Goal: Task Accomplishment & Management: Manage account settings

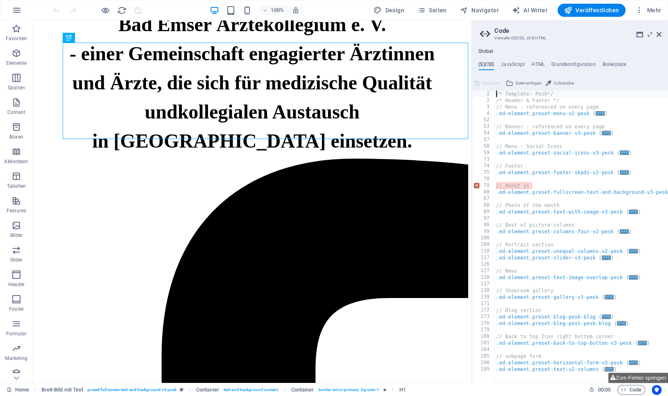
scroll to position [583, 0]
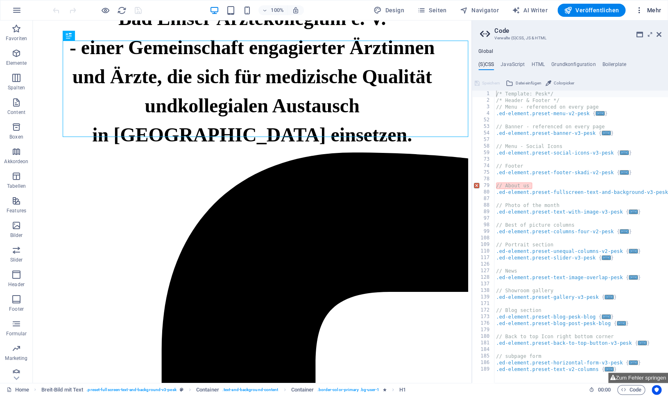
click at [646, 13] on span "Mehr" at bounding box center [648, 10] width 26 height 8
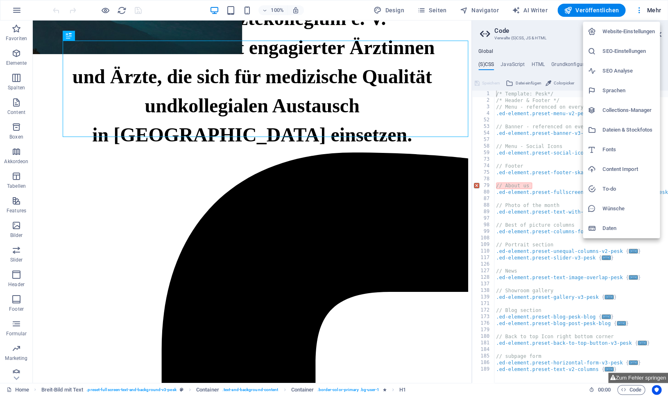
click at [407, 110] on div at bounding box center [334, 198] width 668 height 396
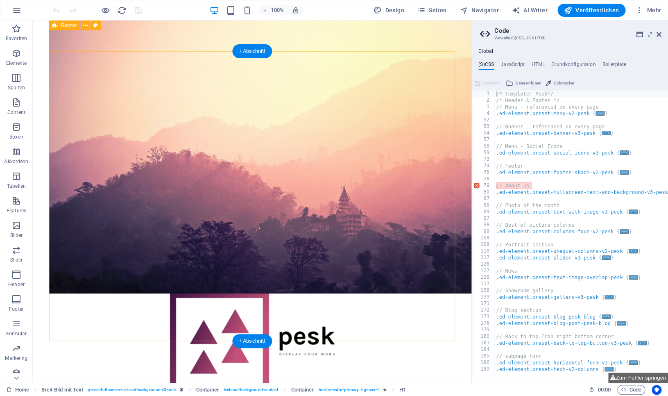
scroll to position [0, 0]
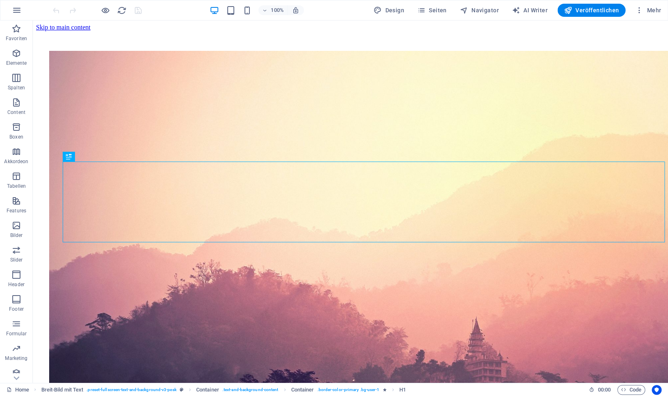
scroll to position [463, 0]
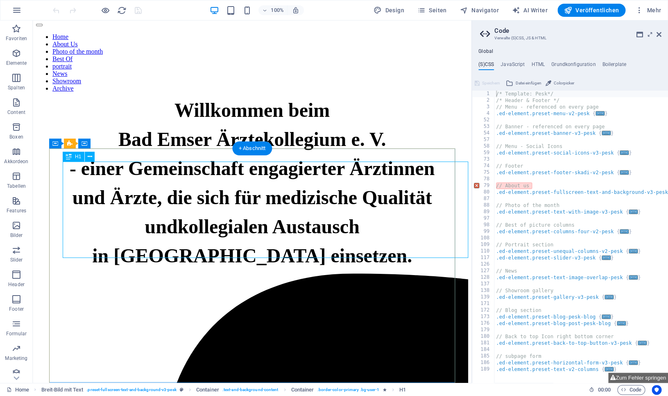
click at [436, 11] on span "Seiten" at bounding box center [431, 10] width 29 height 8
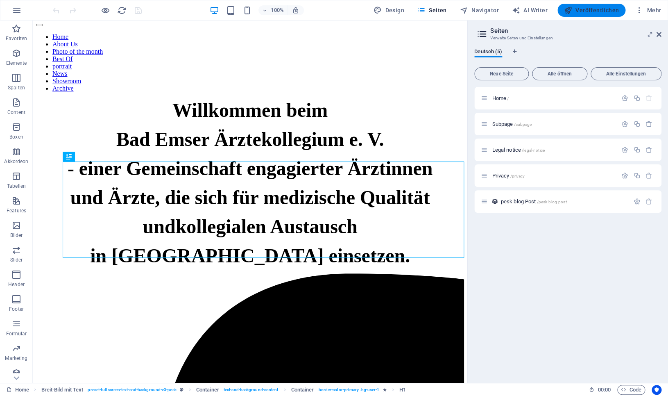
click at [592, 11] on span "Veröffentlichen" at bounding box center [591, 10] width 55 height 8
